Goal: Task Accomplishment & Management: Manage account settings

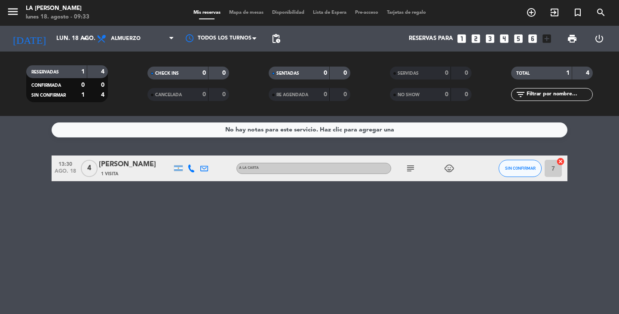
click at [408, 168] on icon "subject" at bounding box center [410, 168] width 10 height 10
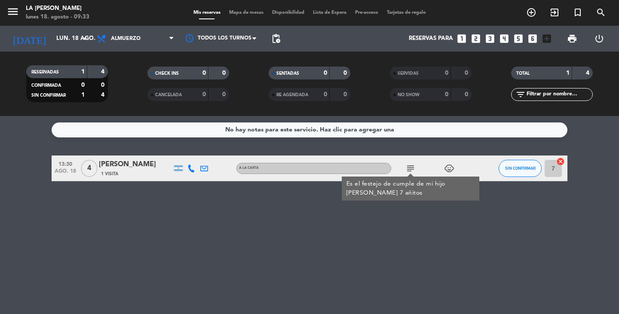
click at [412, 169] on icon "subject" at bounding box center [410, 168] width 10 height 10
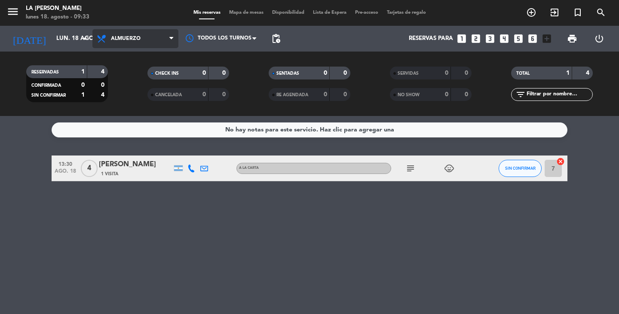
click at [130, 36] on span "Almuerzo" at bounding box center [126, 39] width 30 height 6
click at [135, 95] on div "menu LA [PERSON_NAME] [DATE] 18. agosto - 09:33 Mis reservas Mapa de mesas Disp…" at bounding box center [309, 58] width 619 height 116
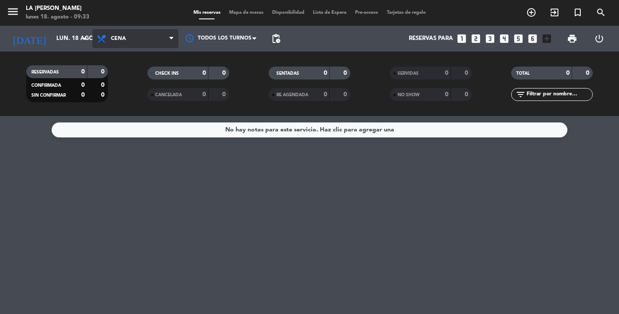
click at [162, 41] on span "Cena" at bounding box center [135, 38] width 86 height 19
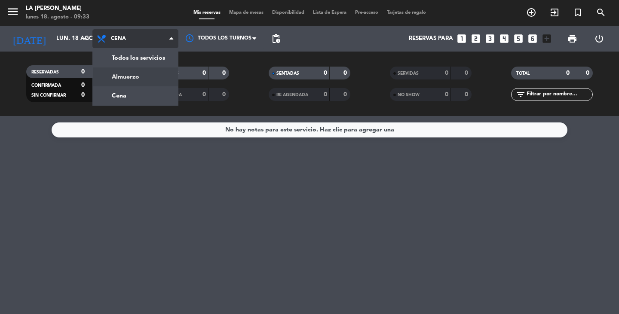
click at [150, 71] on div "menu LA [PERSON_NAME] [DATE] 18. agosto - 09:33 Mis reservas Mapa de mesas Disp…" at bounding box center [309, 58] width 619 height 116
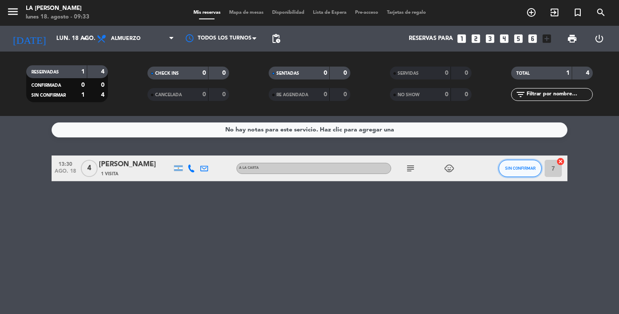
click at [534, 177] on button "SIN CONFIRMAR" at bounding box center [520, 168] width 43 height 17
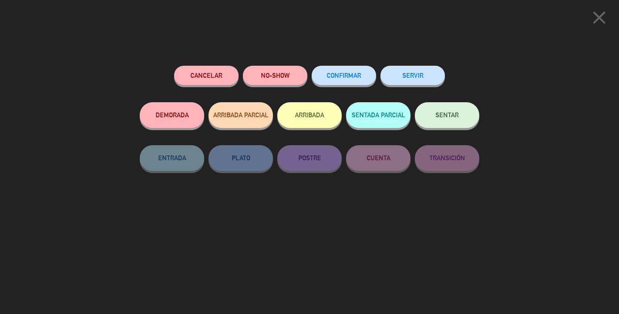
click at [360, 85] on button "CONFIRMAR" at bounding box center [344, 75] width 64 height 19
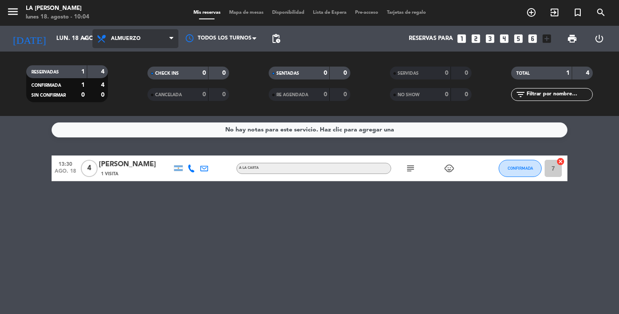
click at [121, 43] on span "Almuerzo" at bounding box center [135, 38] width 86 height 19
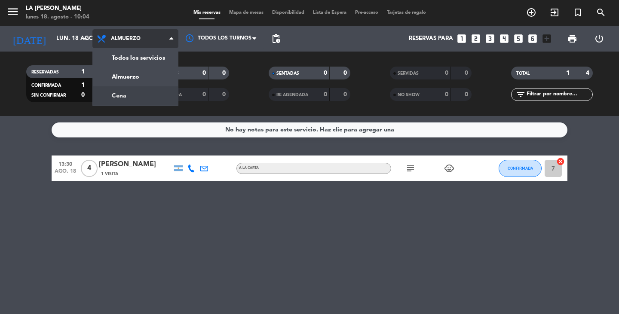
click at [137, 97] on div "menu LA [PERSON_NAME] [DATE] 18. agosto - 10:04 Mis reservas Mapa de mesas Disp…" at bounding box center [309, 58] width 619 height 116
